Goal: Check status: Check status

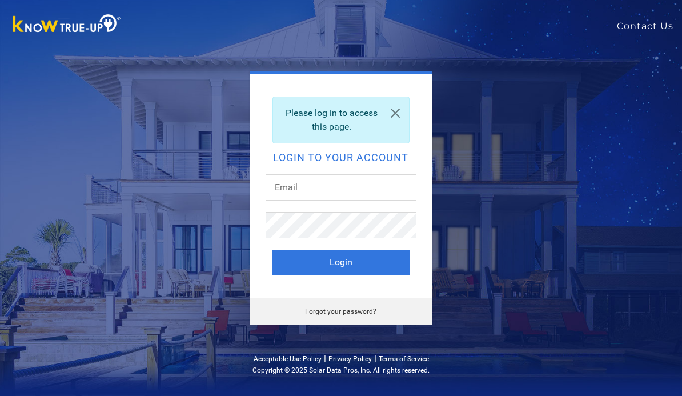
scroll to position [94, 0]
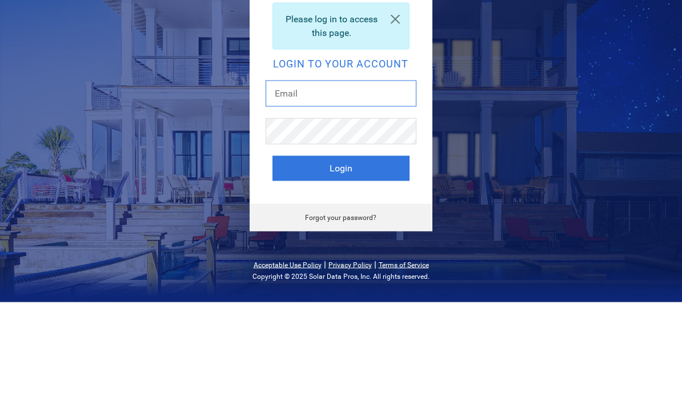
type input "[PERSON_NAME][EMAIL_ADDRESS][DOMAIN_NAME]"
click at [340, 249] on button "Login" at bounding box center [340, 261] width 137 height 25
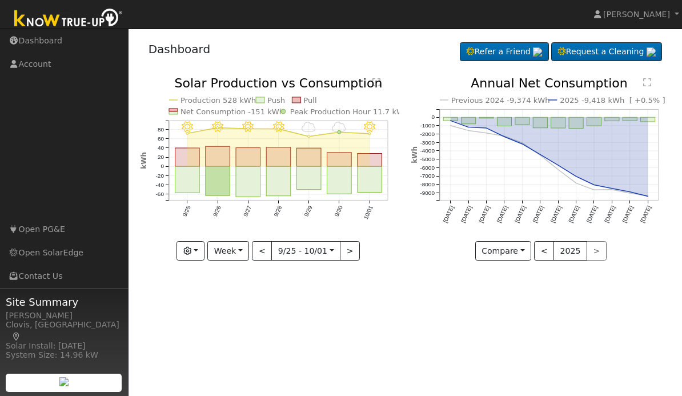
click at [211, 249] on button "Week" at bounding box center [228, 250] width 42 height 19
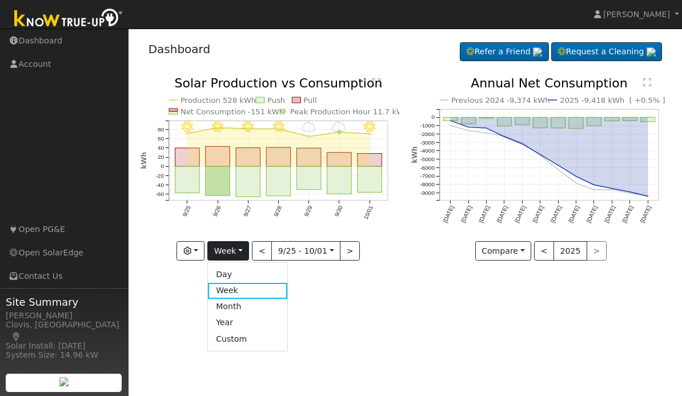
click at [361, 279] on div "User Profile First name Last name Email Email Notifications No Emails No Emails…" at bounding box center [404, 212] width 553 height 367
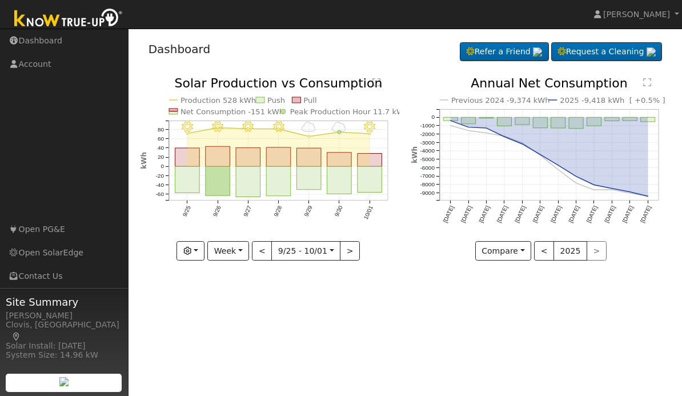
click at [196, 252] on button "button" at bounding box center [190, 250] width 28 height 19
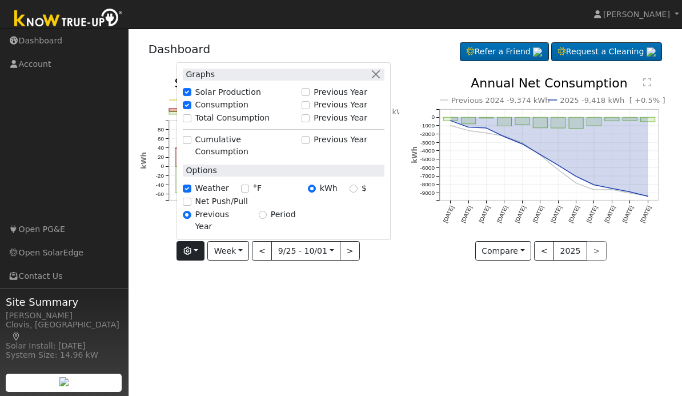
click at [232, 207] on label "Net Push/Pull" at bounding box center [221, 201] width 53 height 12
click at [191, 205] on input "Net Push/Pull" at bounding box center [187, 202] width 8 height 8
checkbox input "true"
click at [415, 277] on div "Previous 2024 -9,374 kWh 2025 -9,418 kWh [ +0.5% ] Oct '24 Nov '24 Dec '24 Jan …" at bounding box center [540, 177] width 271 height 200
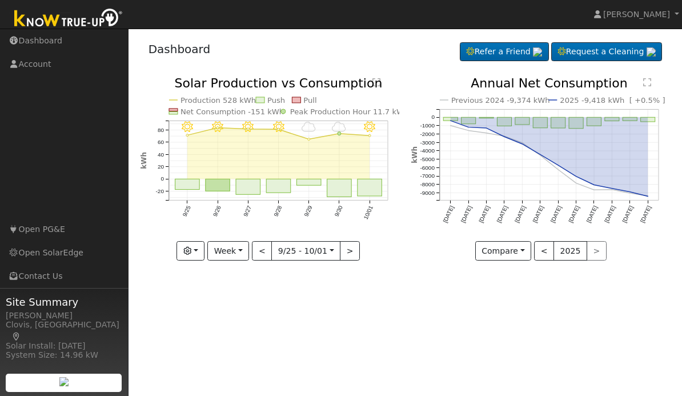
click at [249, 240] on icon "10/01 - Clear 9/30 - Cloudy 9/29 - Cloudy 9/28 - Clear 9/27 - Clear 9/26 - Clea…" at bounding box center [269, 166] width 259 height 179
click at [248, 245] on button "Week" at bounding box center [228, 250] width 42 height 19
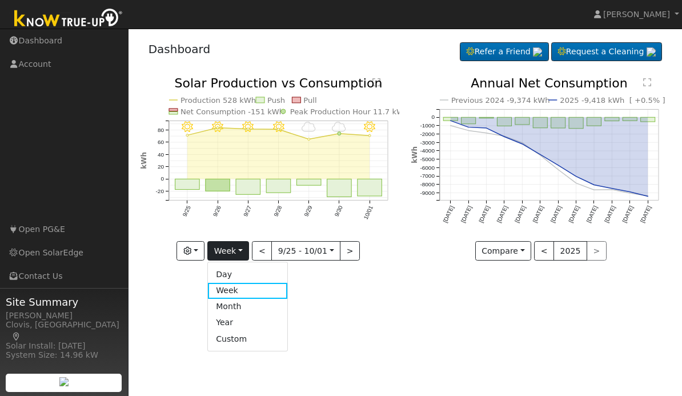
click at [248, 303] on link "Month" at bounding box center [247, 307] width 79 height 16
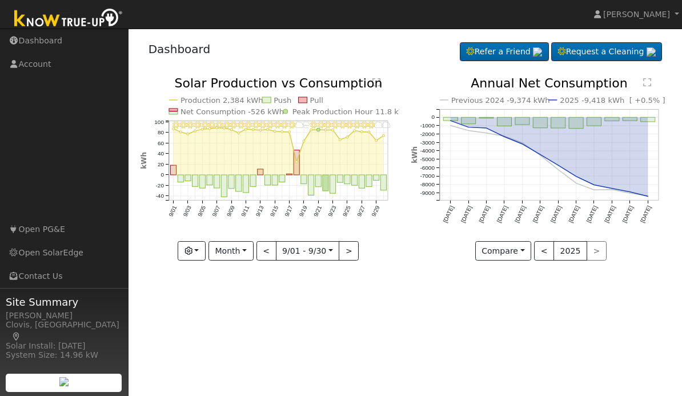
click at [352, 250] on button ">" at bounding box center [348, 250] width 20 height 19
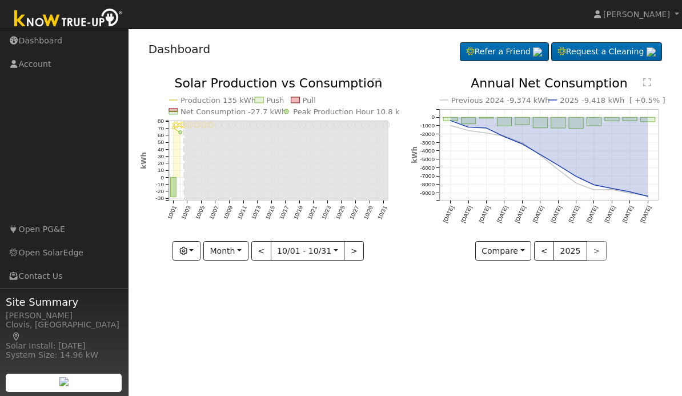
click at [266, 251] on button "<" at bounding box center [261, 250] width 20 height 19
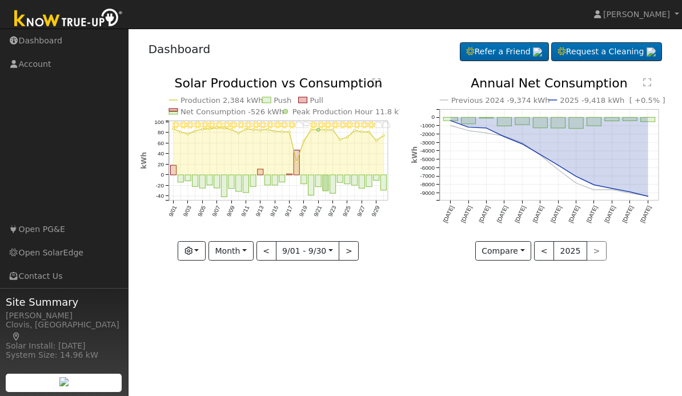
click at [269, 251] on button "<" at bounding box center [266, 250] width 20 height 19
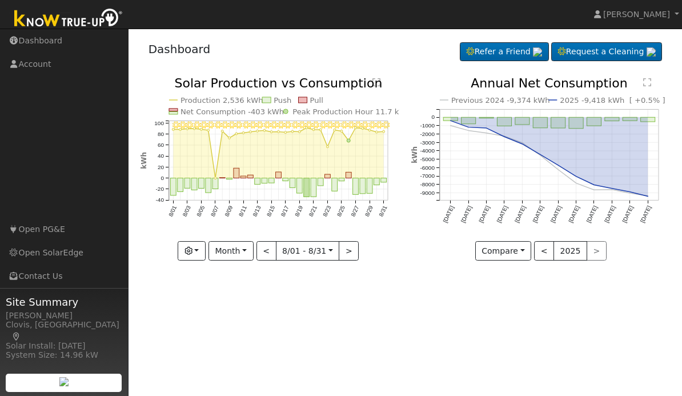
click at [251, 249] on button "Month" at bounding box center [230, 250] width 45 height 19
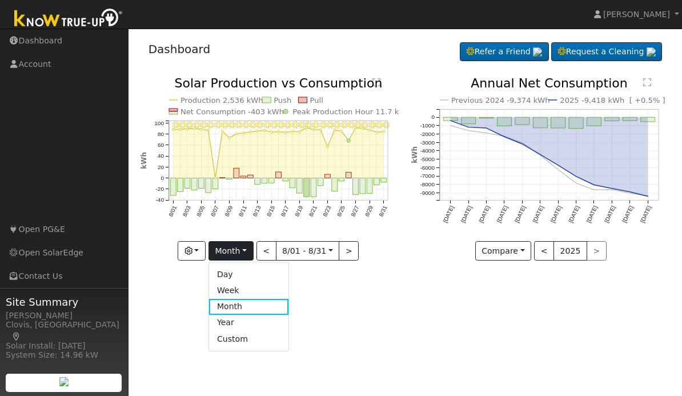
click at [242, 319] on link "Year" at bounding box center [248, 323] width 79 height 16
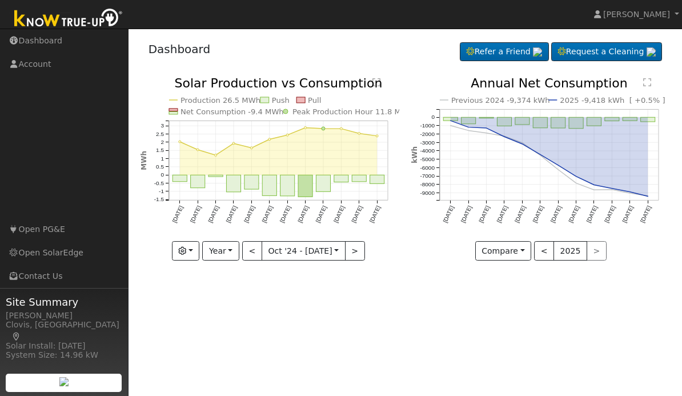
click at [255, 260] on button "<" at bounding box center [252, 250] width 20 height 19
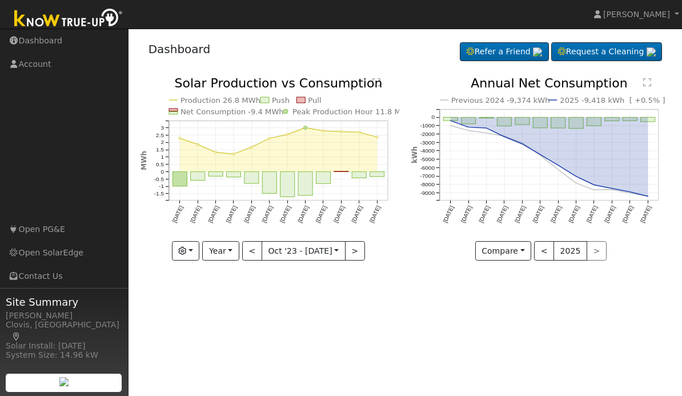
click at [363, 244] on button ">" at bounding box center [355, 250] width 20 height 19
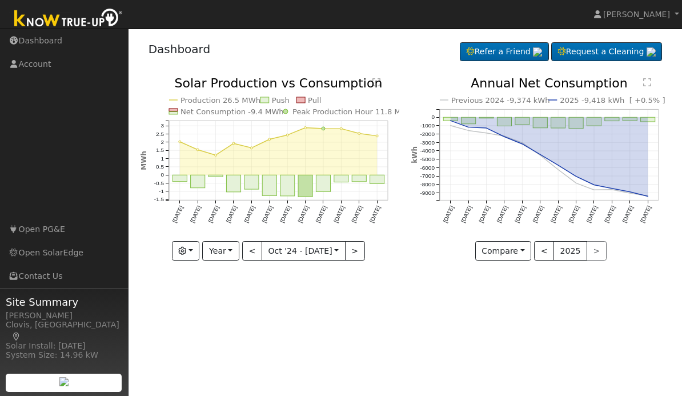
click at [254, 249] on button "<" at bounding box center [252, 250] width 20 height 19
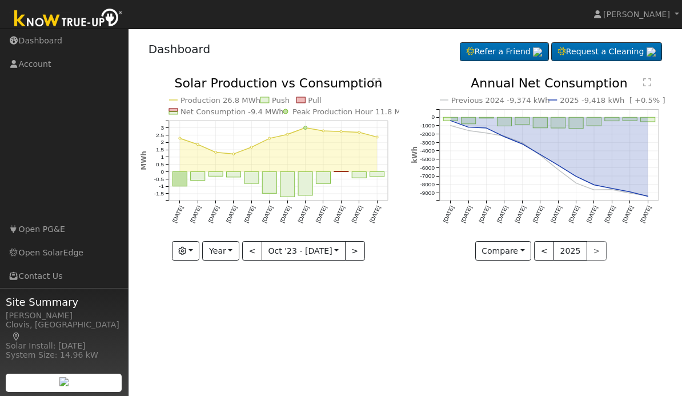
click at [362, 241] on button ">" at bounding box center [355, 250] width 20 height 19
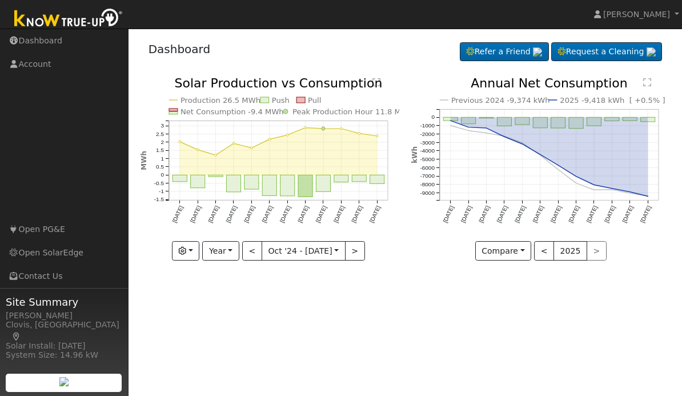
click at [257, 251] on button "<" at bounding box center [252, 250] width 20 height 19
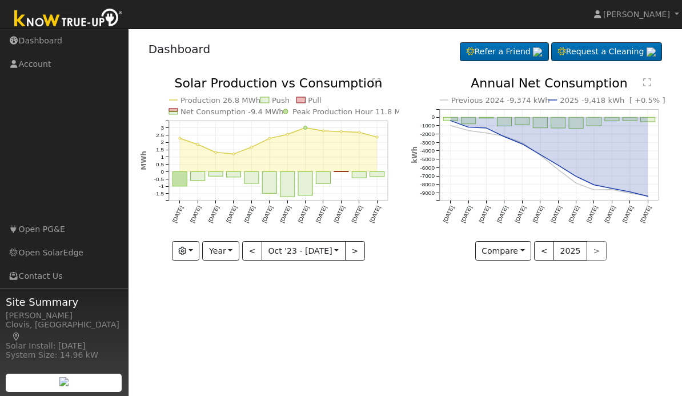
click at [362, 250] on button ">" at bounding box center [355, 250] width 20 height 19
type input "2024-10-01"
